Goal: Find specific page/section: Find specific page/section

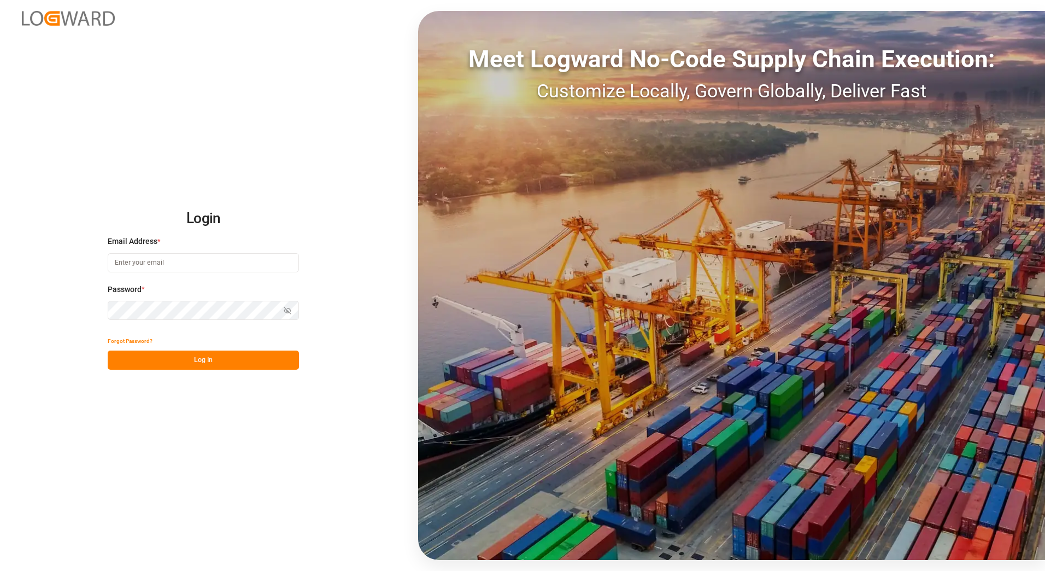
type input "[EMAIL_ADDRESS][DOMAIN_NAME]"
click at [266, 350] on div "Forgot Password?" at bounding box center [203, 340] width 191 height 19
click at [264, 360] on button "Log In" at bounding box center [203, 359] width 191 height 19
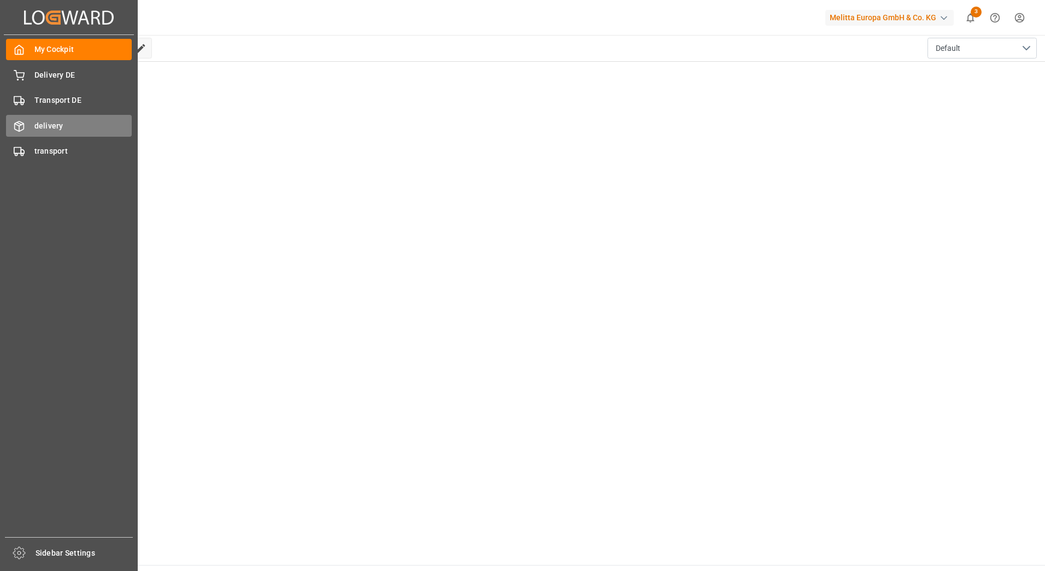
click at [48, 125] on span "delivery" at bounding box center [83, 125] width 98 height 11
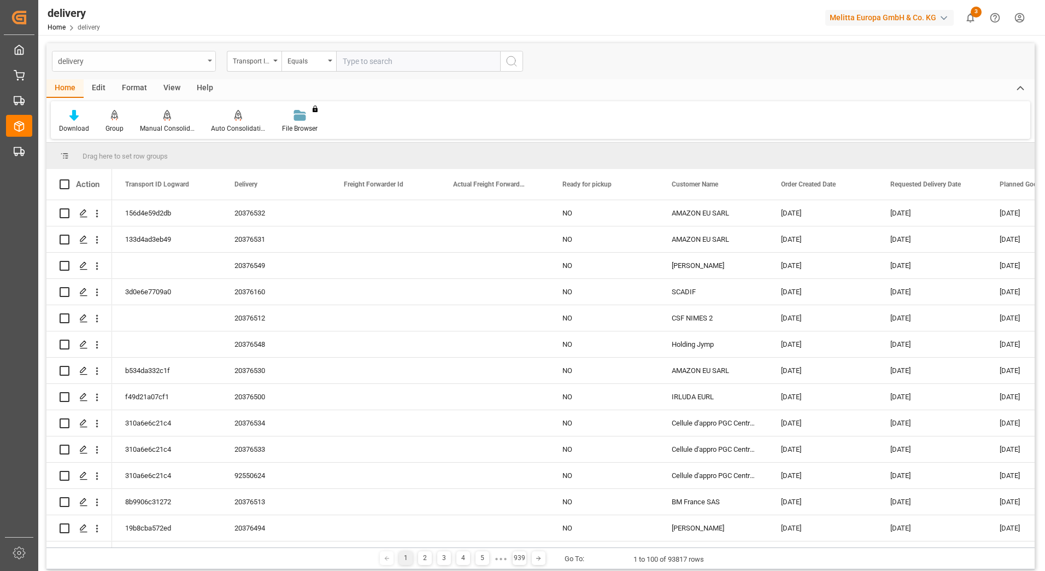
click at [209, 61] on icon "open menu" at bounding box center [210, 61] width 4 height 2
click at [209, 61] on icon "close menu" at bounding box center [210, 61] width 4 height 2
click at [628, 74] on div "delivery Transport ID Logward Equals" at bounding box center [540, 61] width 989 height 36
